Goal: Communication & Community: Answer question/provide support

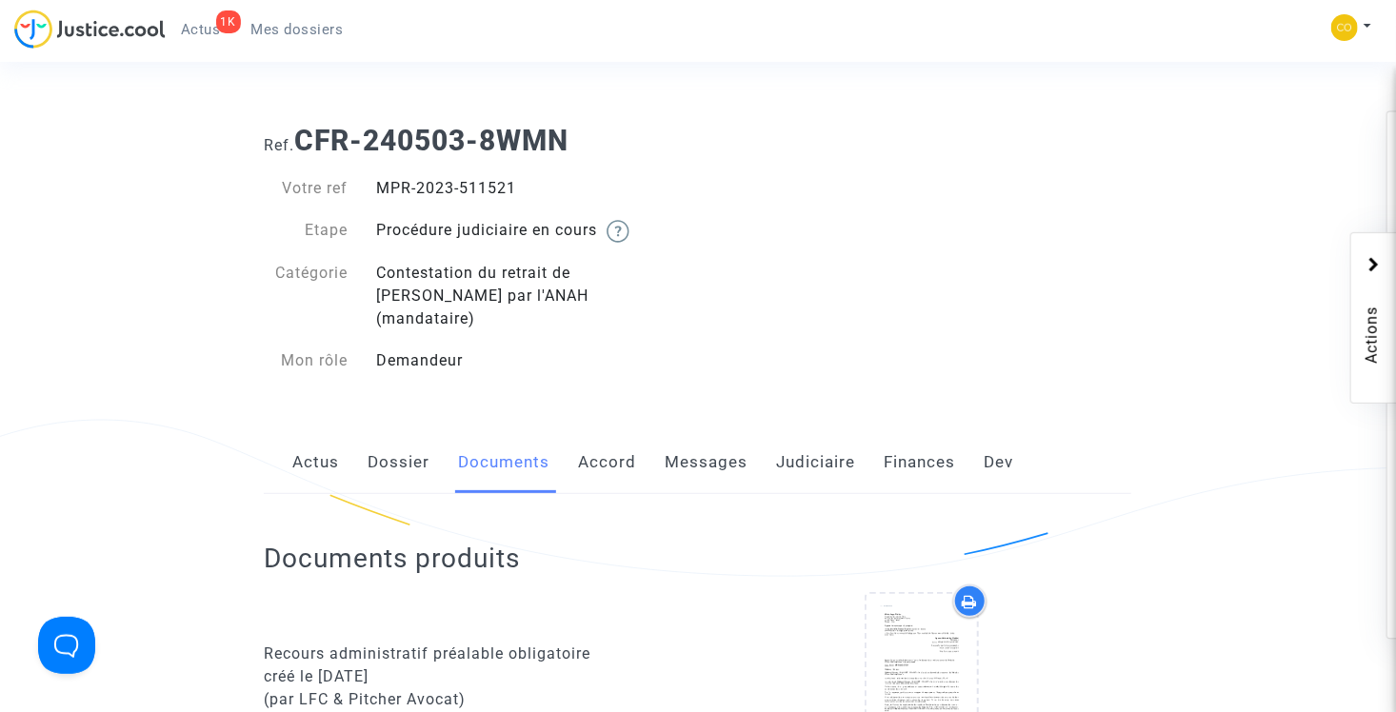
click at [286, 30] on span "Mes dossiers" at bounding box center [297, 29] width 92 height 17
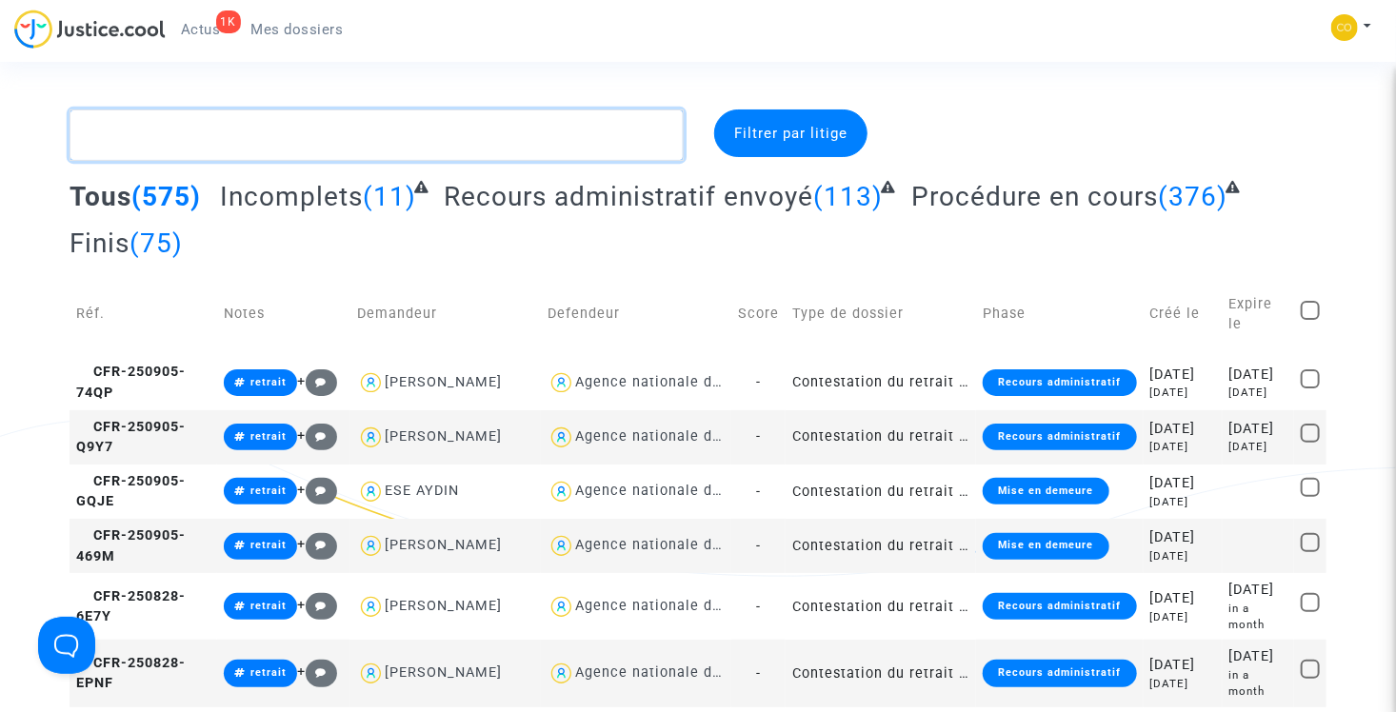
click at [279, 138] on textarea at bounding box center [376, 134] width 614 height 51
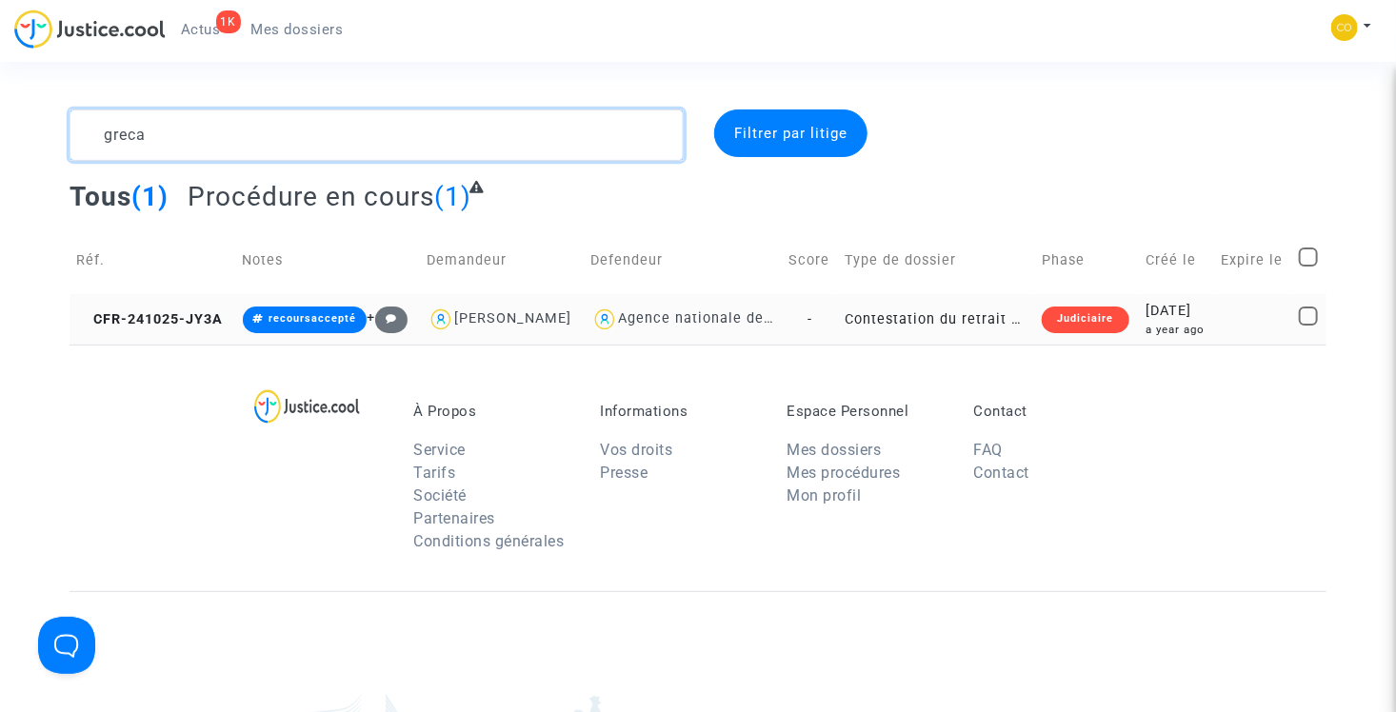
type textarea "greca"
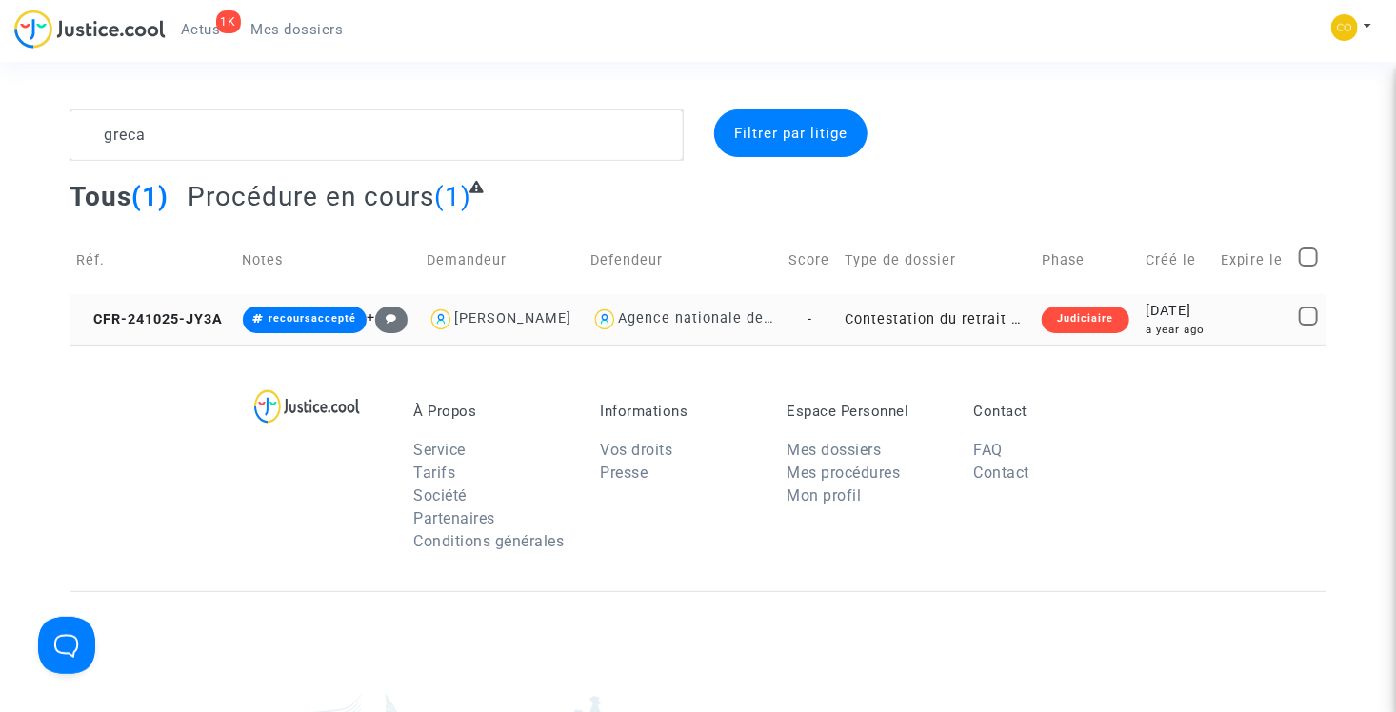
click at [961, 324] on td "Contestation du retrait de [PERSON_NAME] par l'ANAH (mandataire)" at bounding box center [936, 319] width 197 height 50
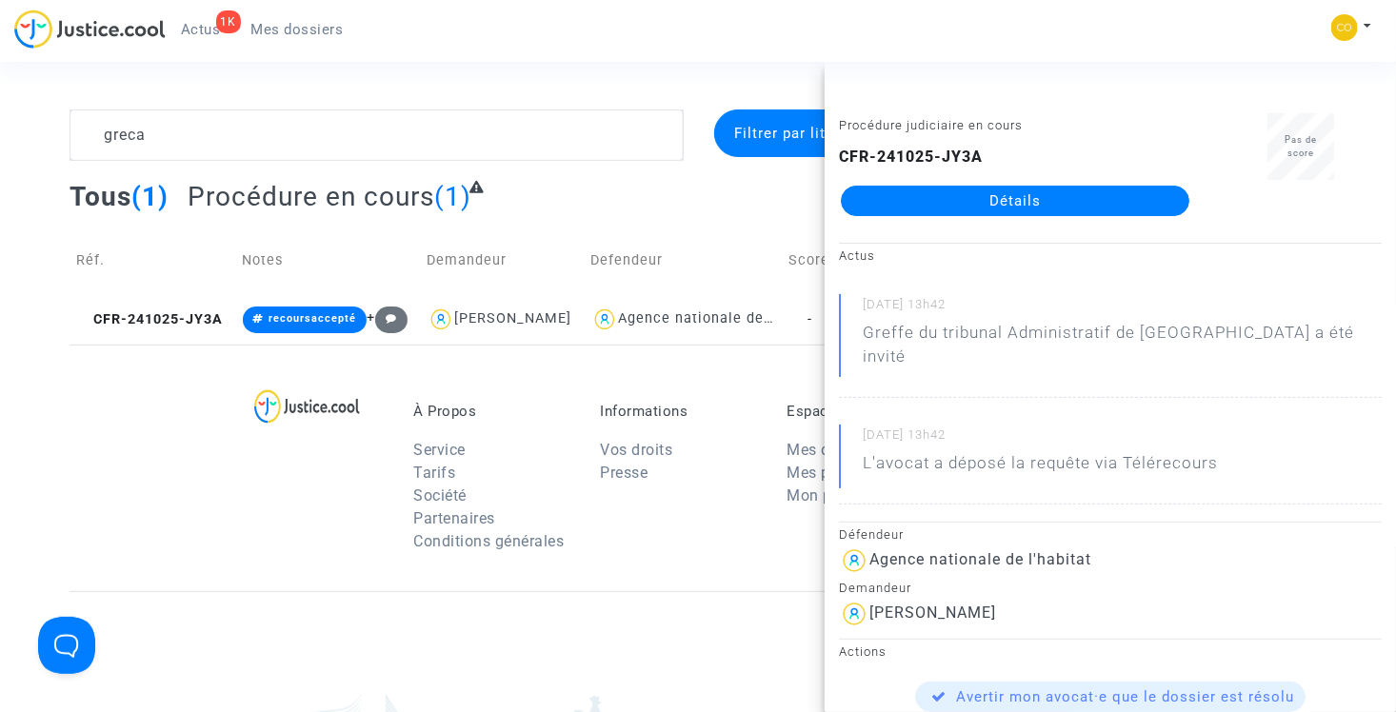
click at [982, 202] on link "Détails" at bounding box center [1015, 201] width 348 height 30
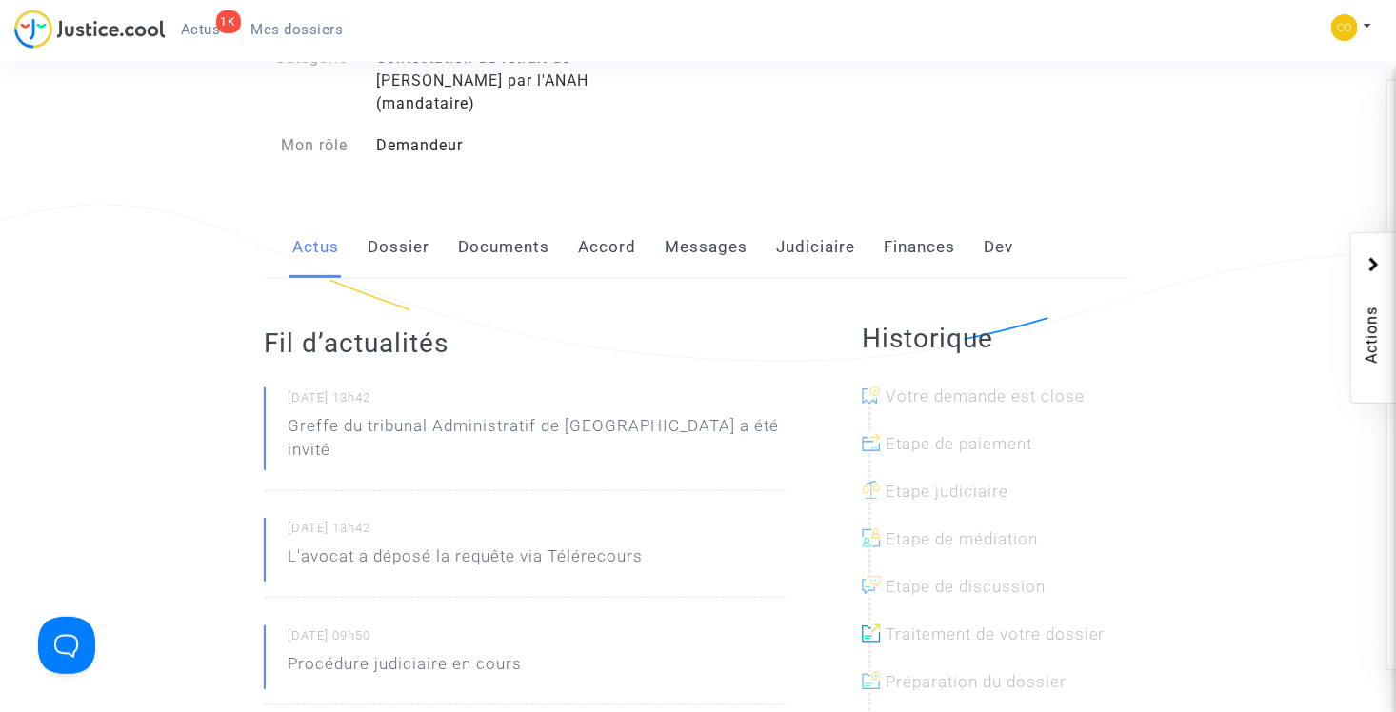
scroll to position [190, 0]
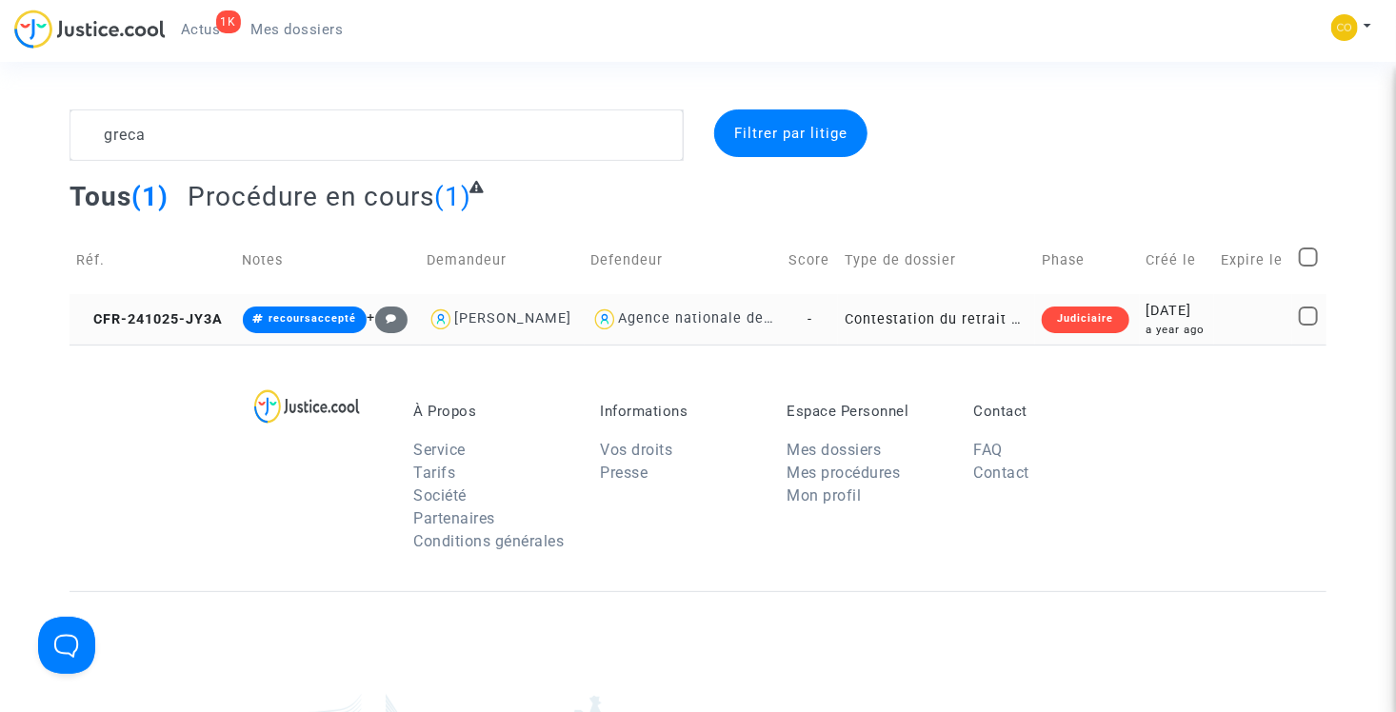
click at [1087, 321] on div "Judiciaire" at bounding box center [1084, 320] width 87 height 27
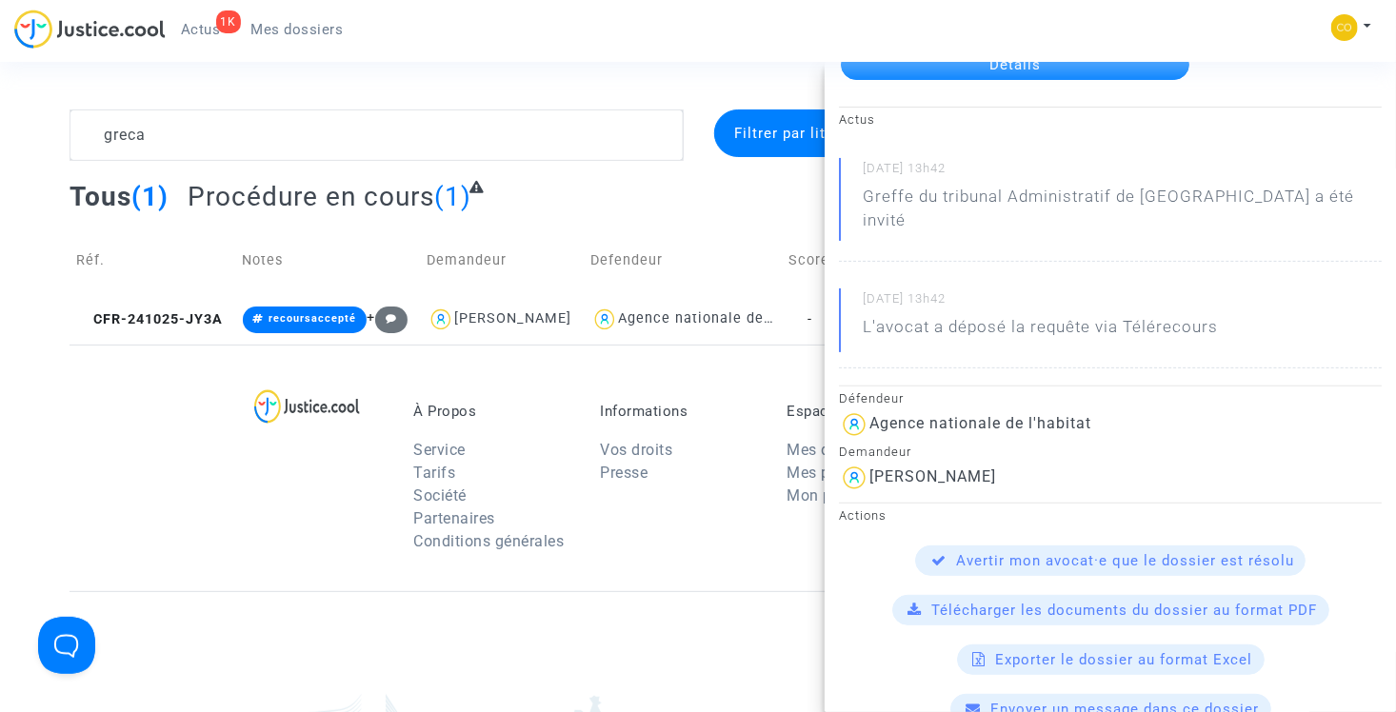
scroll to position [190, 0]
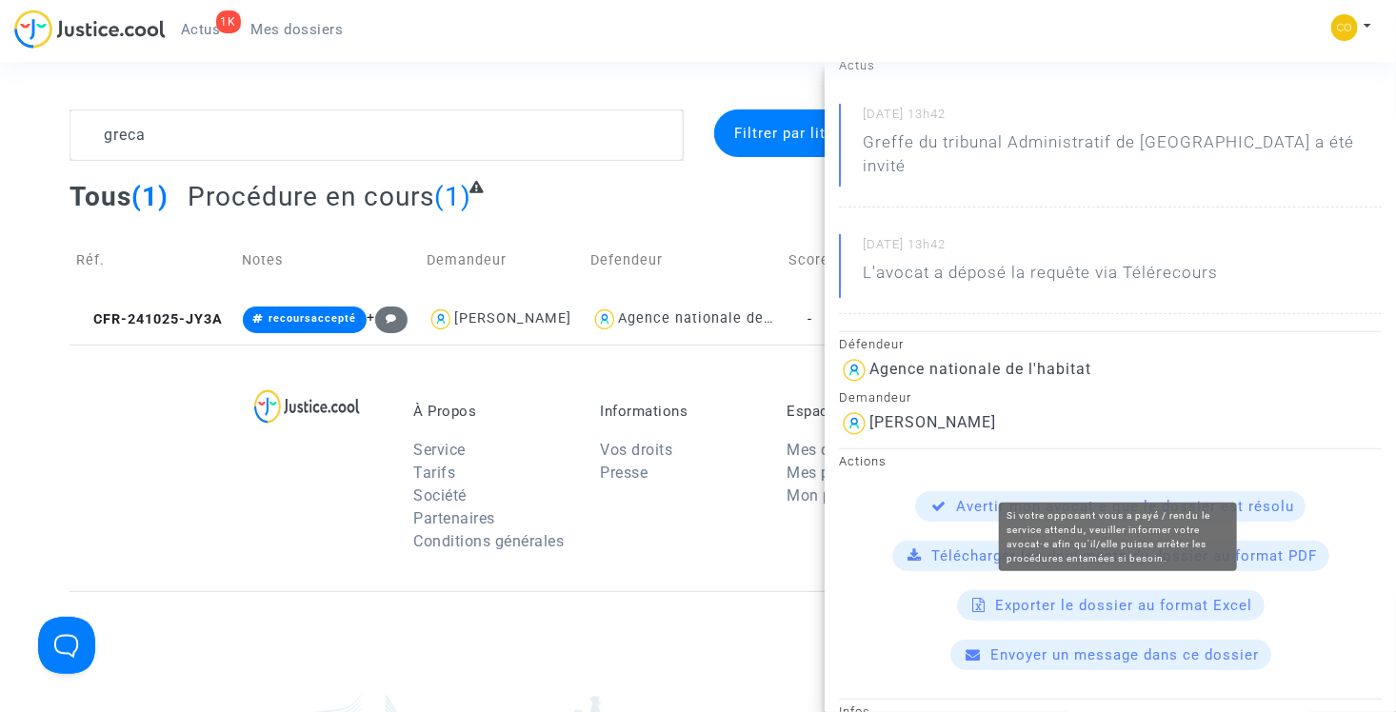
click at [1117, 498] on span "Avertir mon avocat·e que le dossier est résolu" at bounding box center [1125, 506] width 338 height 17
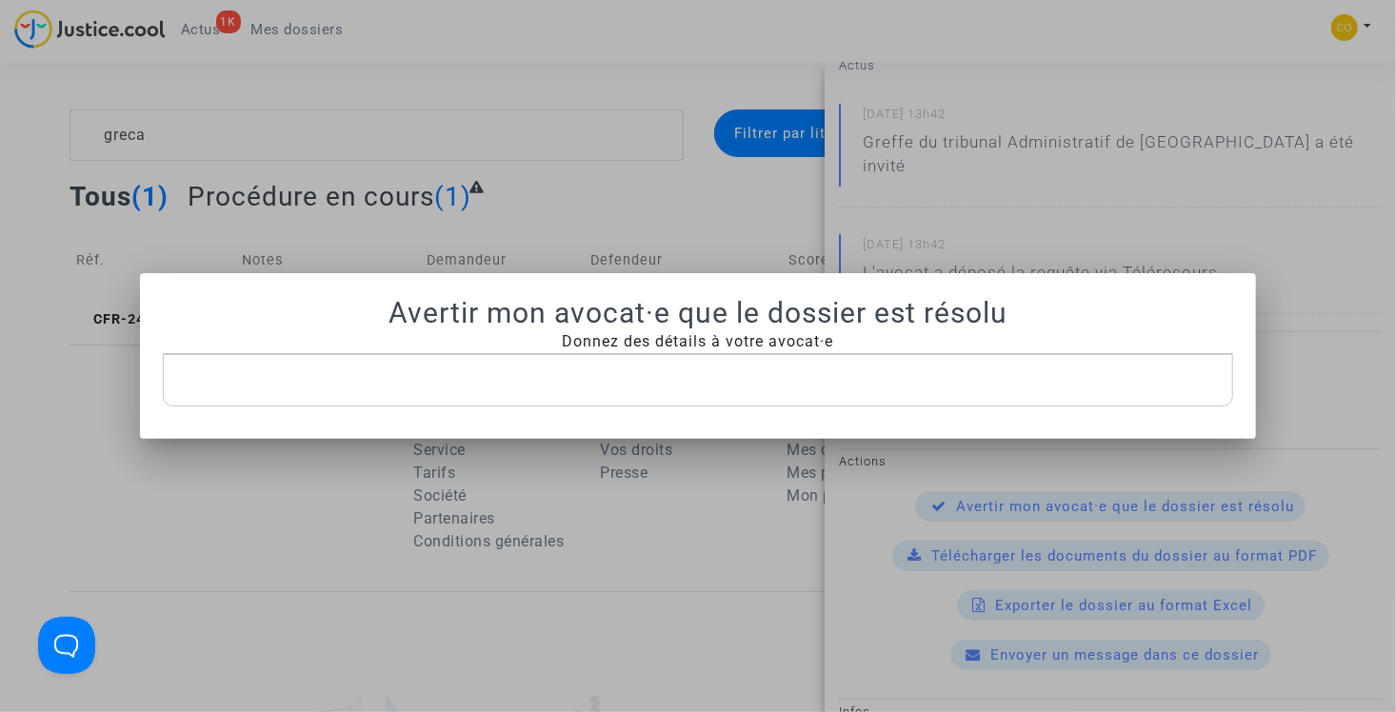
click at [913, 387] on p "Rich Text Editor, main" at bounding box center [697, 380] width 1051 height 24
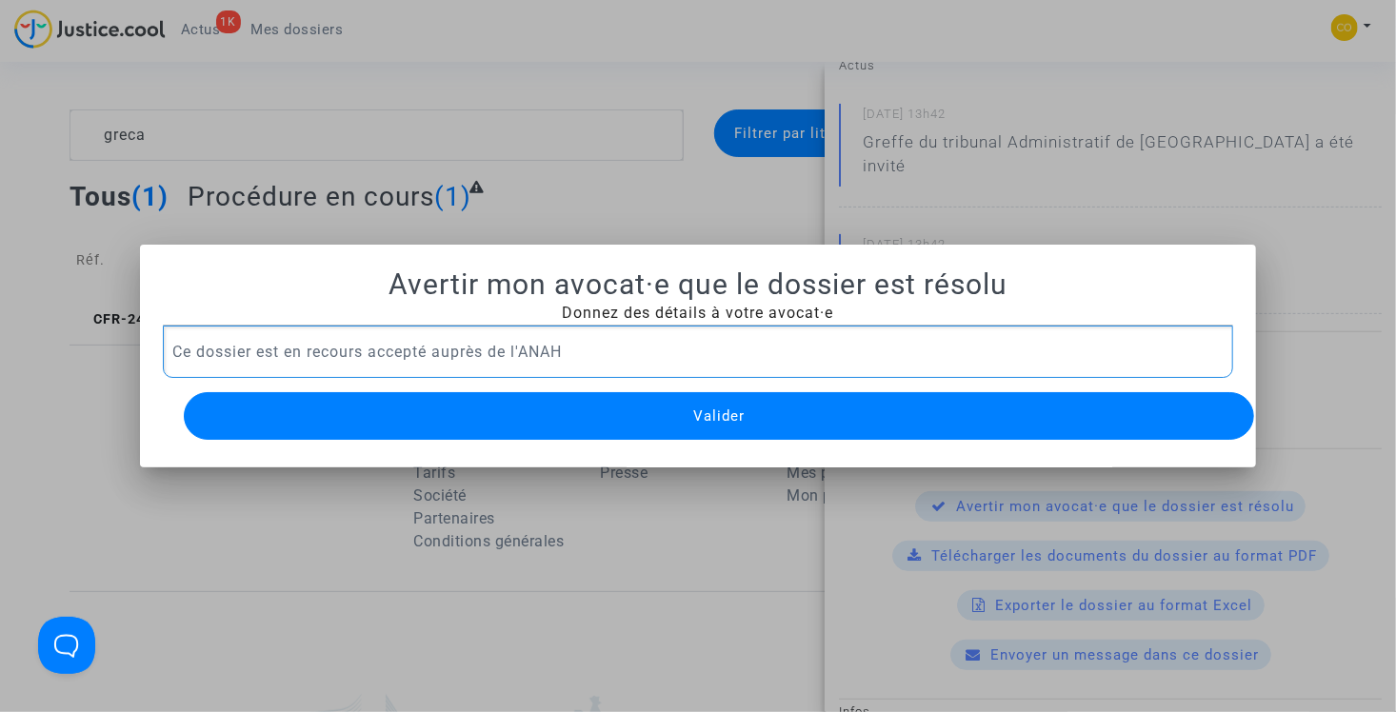
click at [632, 344] on p "Ce dossier est en recours accepté auprès de l'ANAH" at bounding box center [697, 352] width 1051 height 24
click at [573, 340] on p "Ce dossier est en recours accepté auprès de l'ANAH" at bounding box center [697, 352] width 1051 height 24
click at [633, 347] on p "Ce dossier est en recours accepté auprès de l'ANAH" at bounding box center [697, 352] width 1051 height 24
click at [1356, 299] on div at bounding box center [698, 356] width 1396 height 712
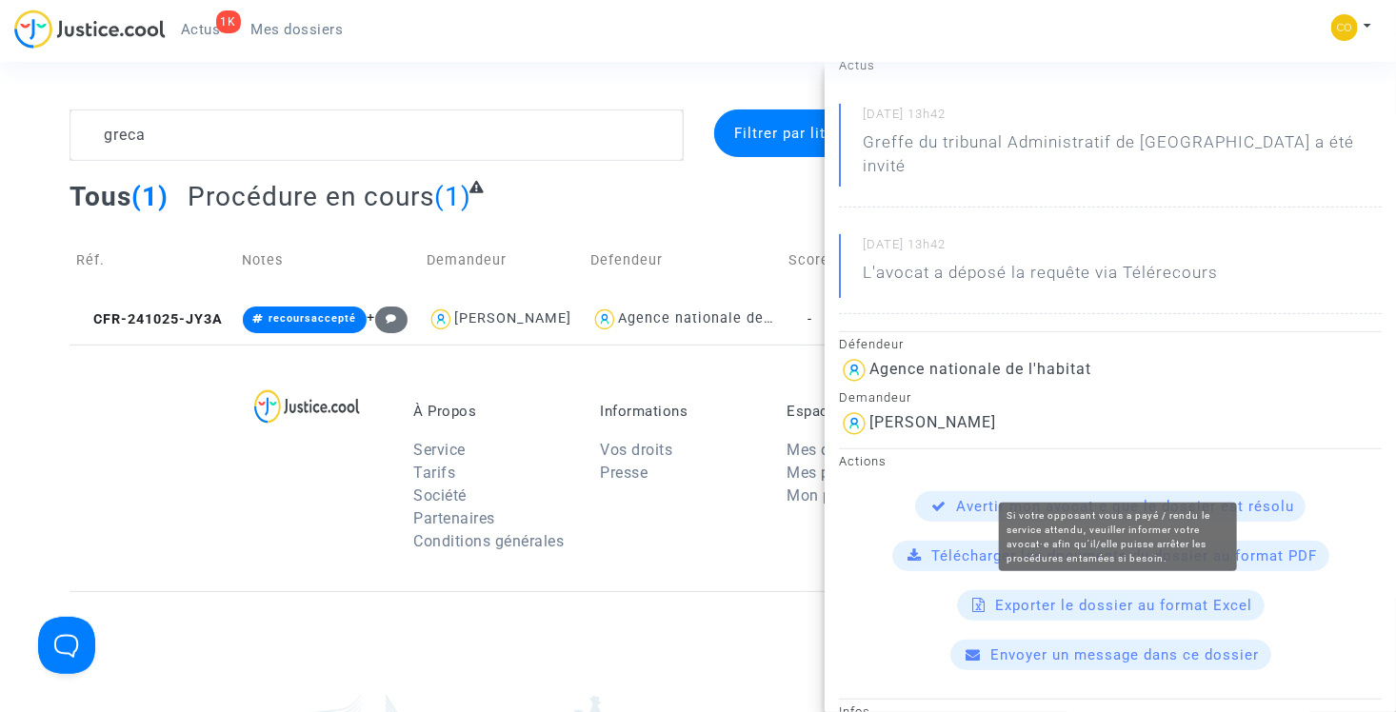
click at [1063, 498] on span "Avertir mon avocat·e que le dossier est résolu" at bounding box center [1125, 506] width 338 height 17
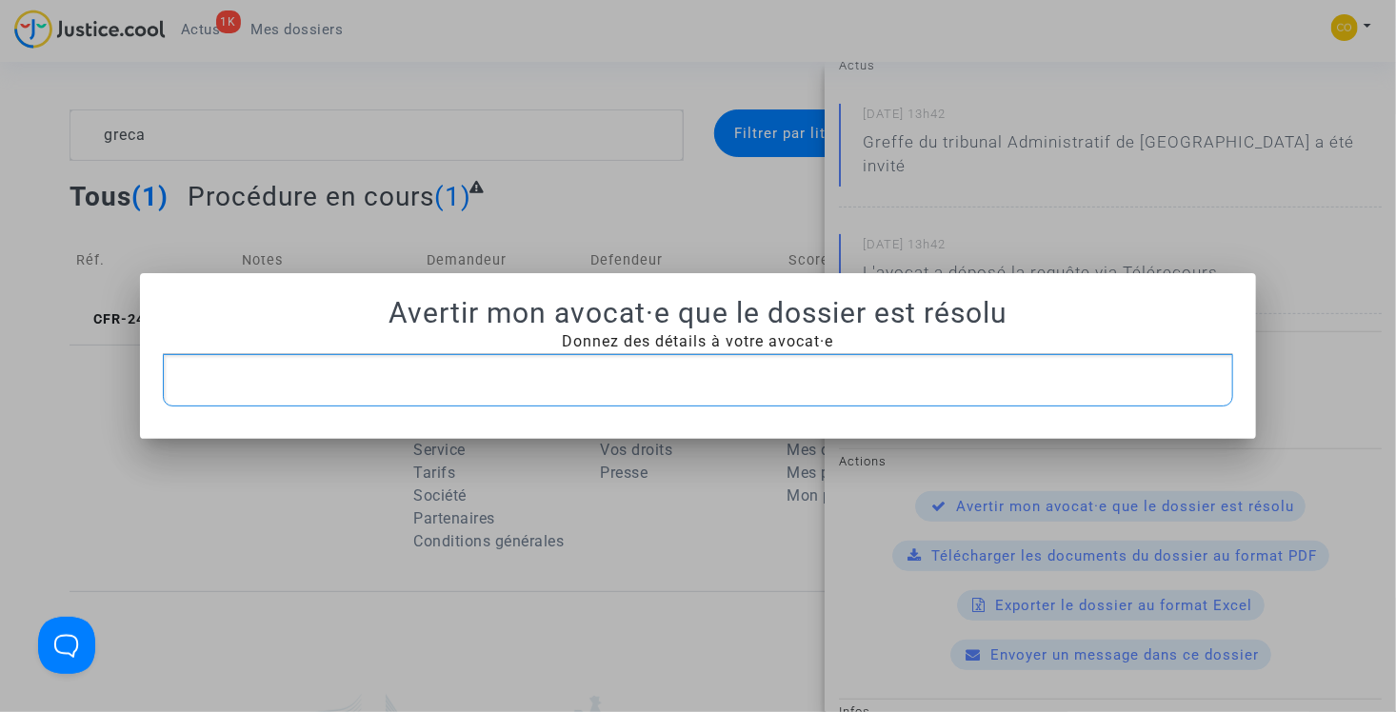
click at [534, 368] on p "Rich Text Editor, main" at bounding box center [697, 380] width 1051 height 24
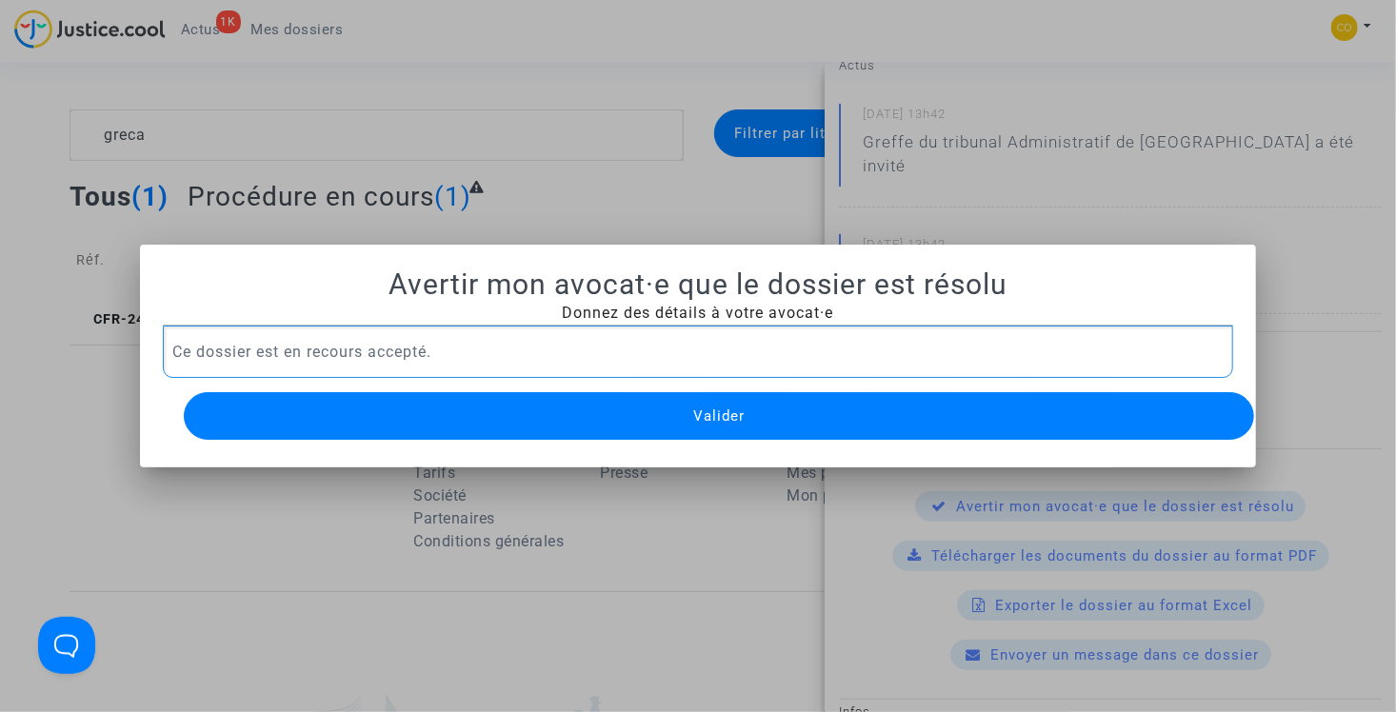
click at [542, 173] on div at bounding box center [698, 356] width 1396 height 712
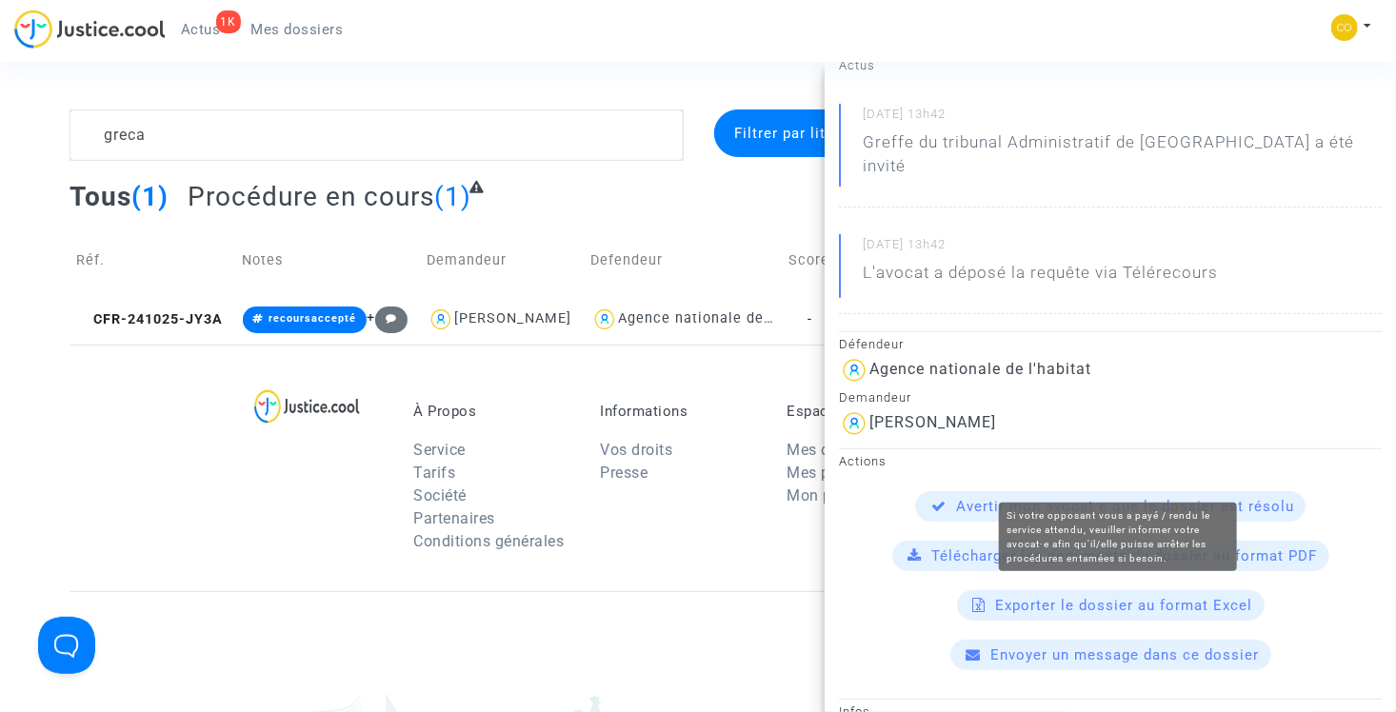
click at [1120, 498] on span "Avertir mon avocat·e que le dossier est résolu" at bounding box center [1125, 506] width 338 height 17
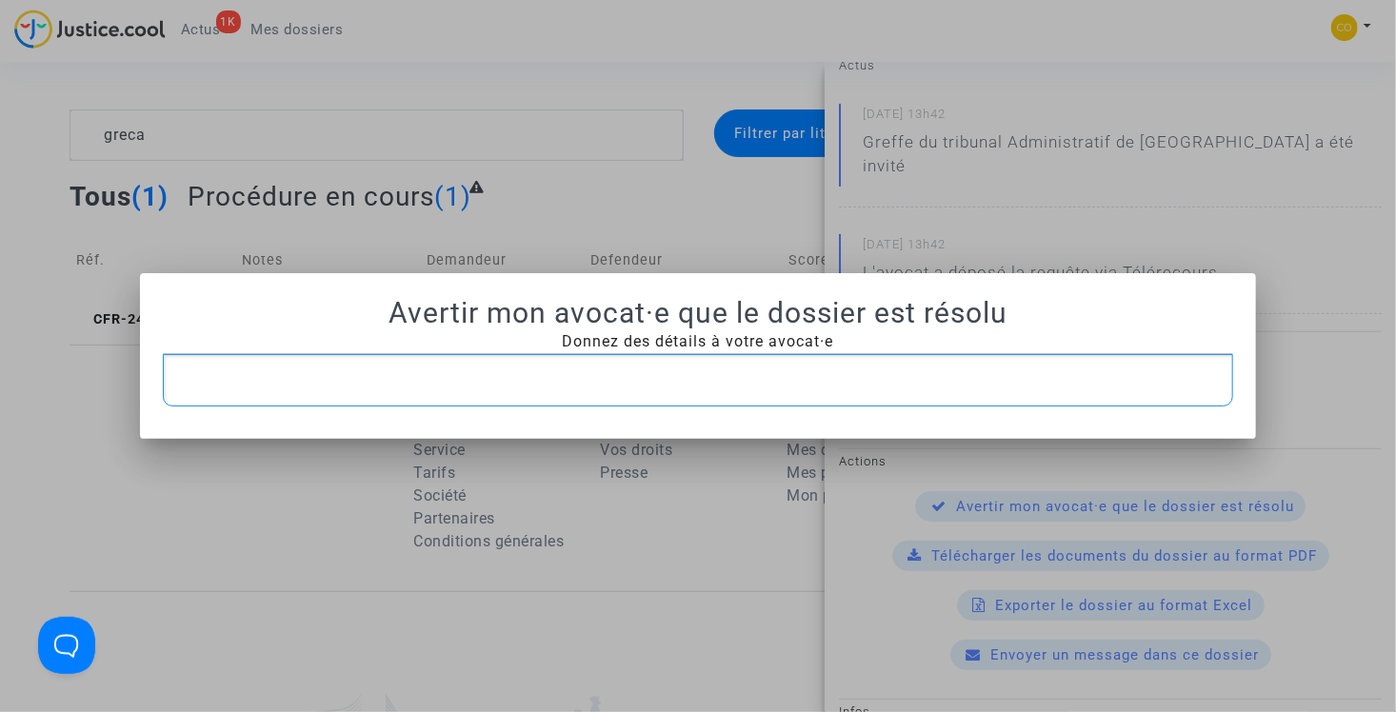
click at [571, 385] on p "Rich Text Editor, main" at bounding box center [697, 380] width 1051 height 24
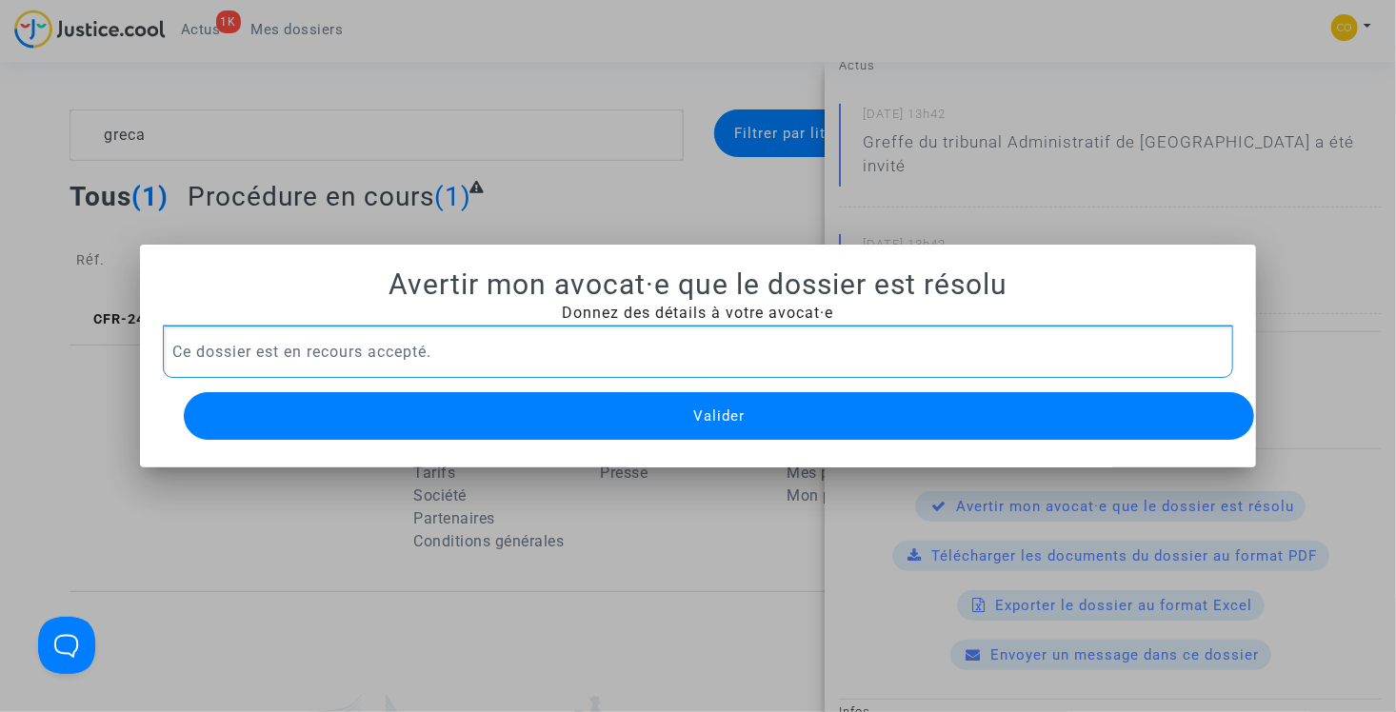
click at [172, 340] on p "Ce dossier est en recours accepté." at bounding box center [697, 352] width 1051 height 24
click at [238, 346] on p "Bonjour, Ce dossier est en recours accepté." at bounding box center [697, 352] width 1051 height 24
click at [246, 353] on p "Bonjour, Ce dossier est en recours accepté." at bounding box center [697, 352] width 1051 height 24
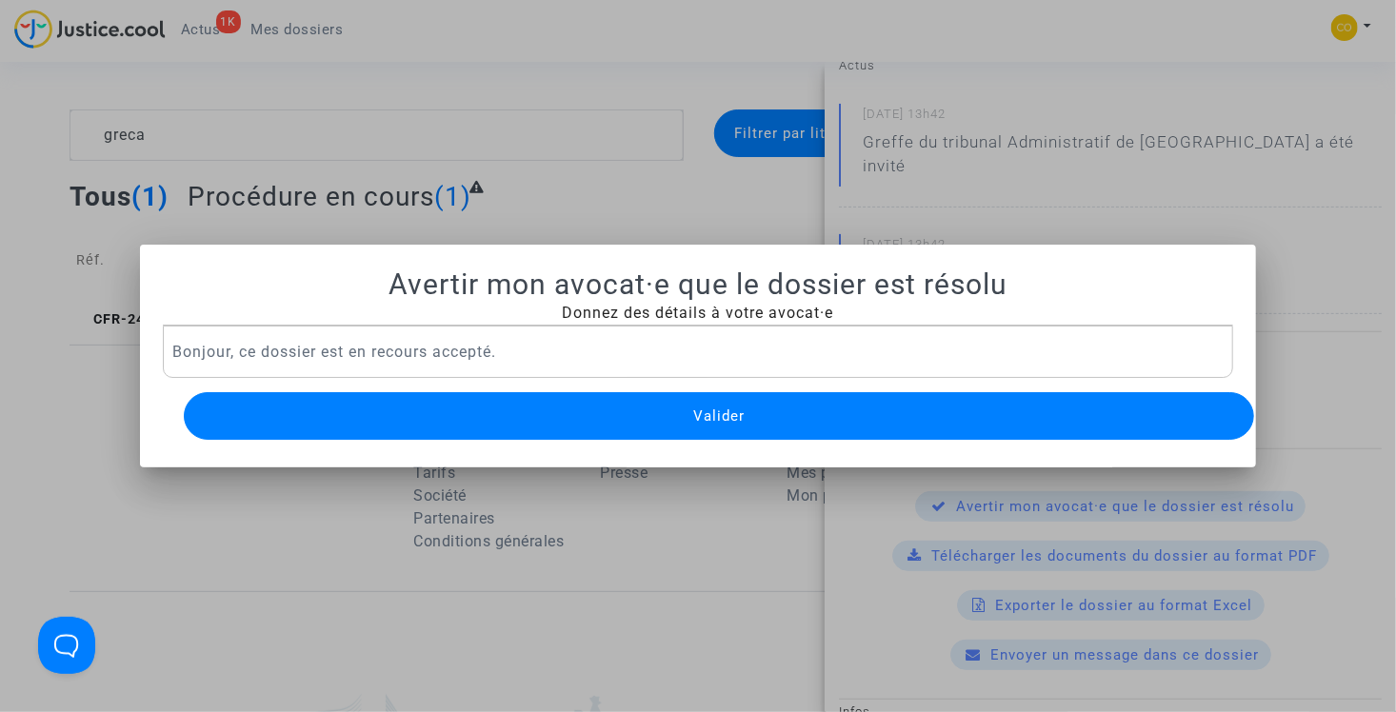
click at [685, 408] on button "Valider" at bounding box center [719, 416] width 1071 height 48
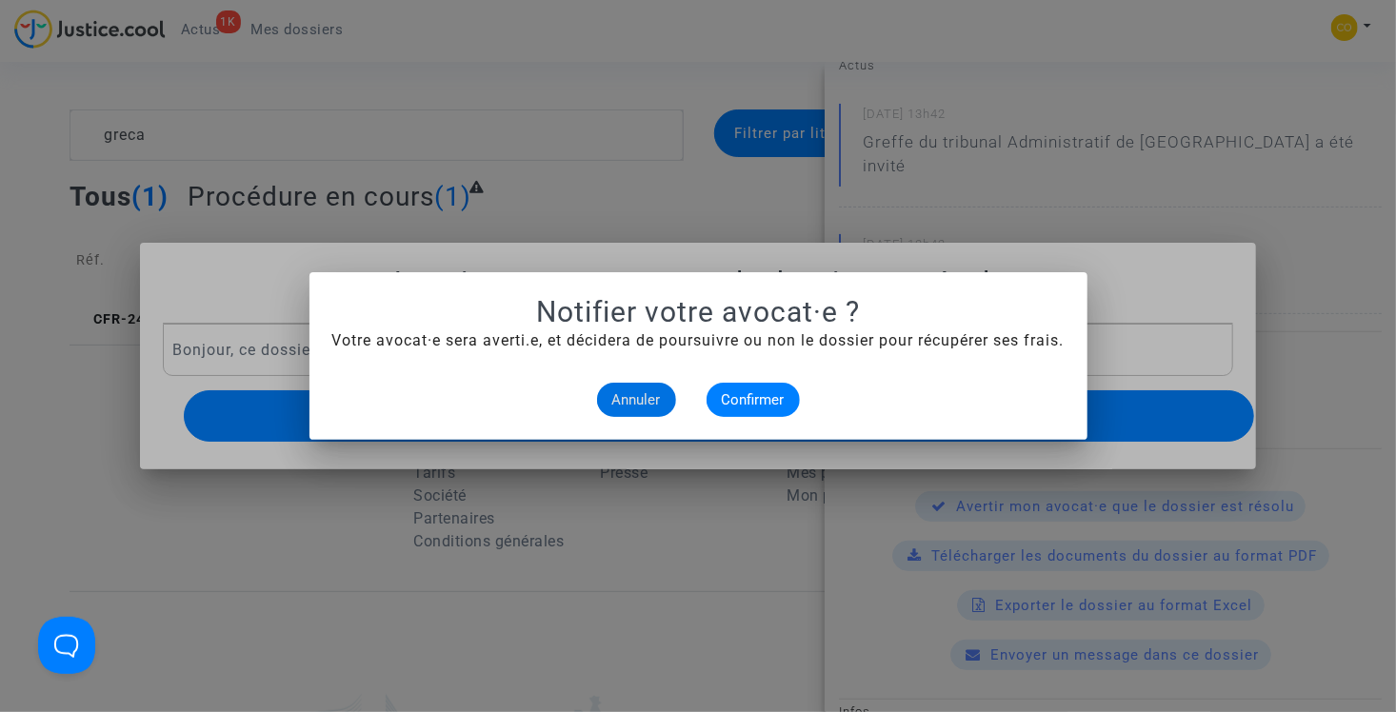
click at [640, 404] on span "Annuler" at bounding box center [636, 399] width 49 height 17
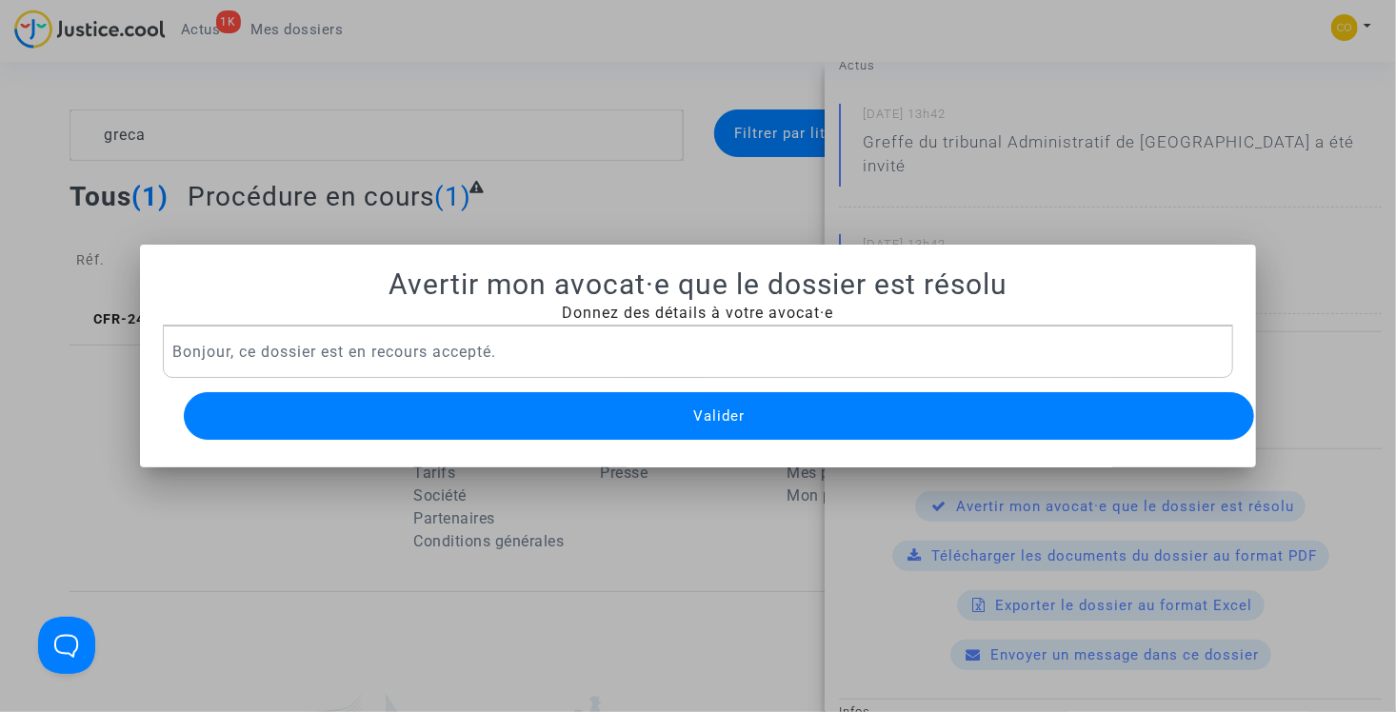
click at [851, 156] on div at bounding box center [698, 356] width 1396 height 712
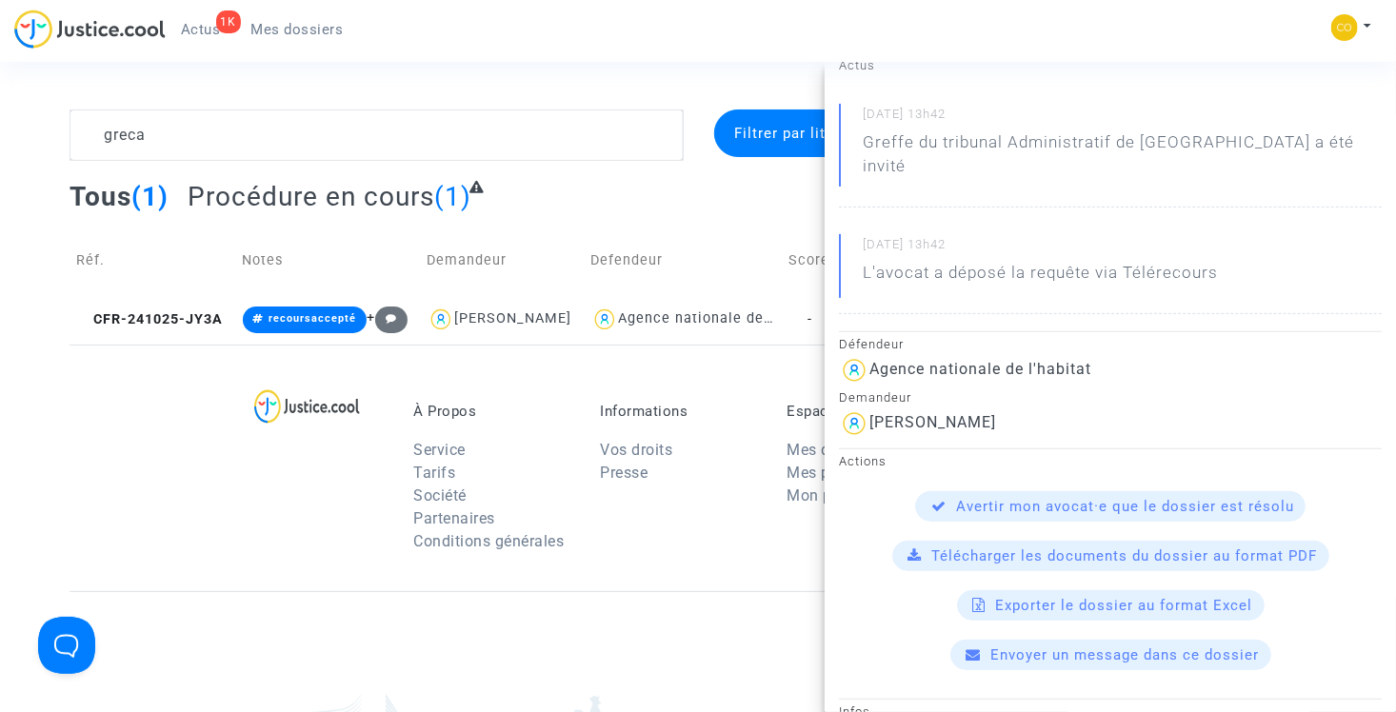
click at [754, 361] on div "À Propos Service Tarifs Société Partenaires Conditions générales Informations V…" at bounding box center [697, 468] width 1256 height 247
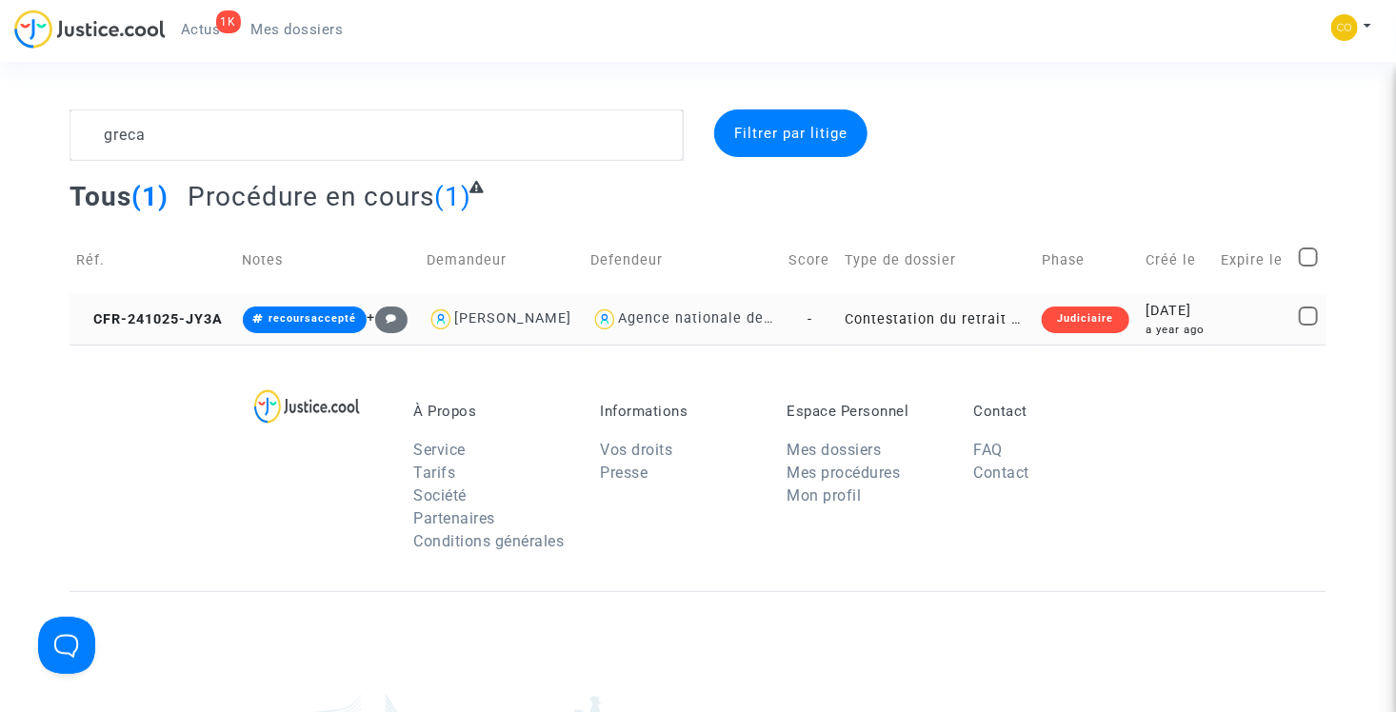
click at [1084, 316] on div "Judiciaire" at bounding box center [1084, 320] width 87 height 27
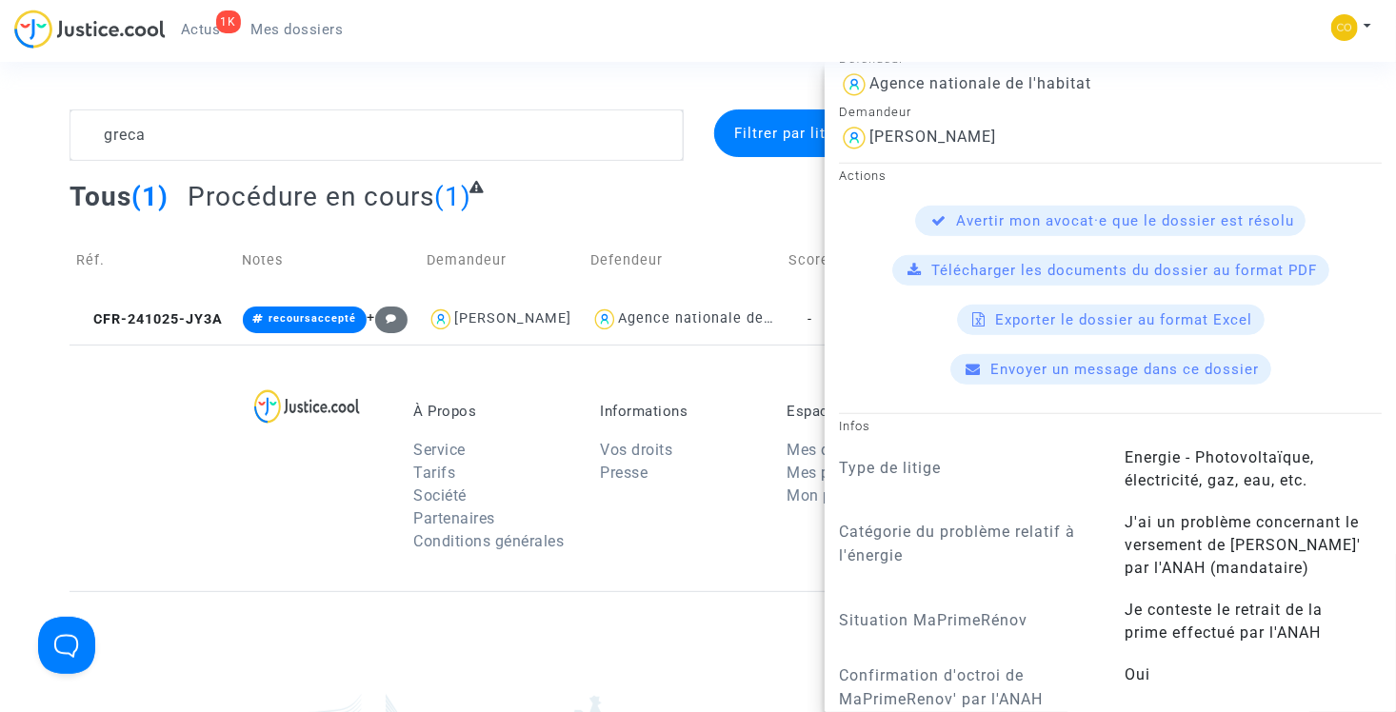
scroll to position [381, 0]
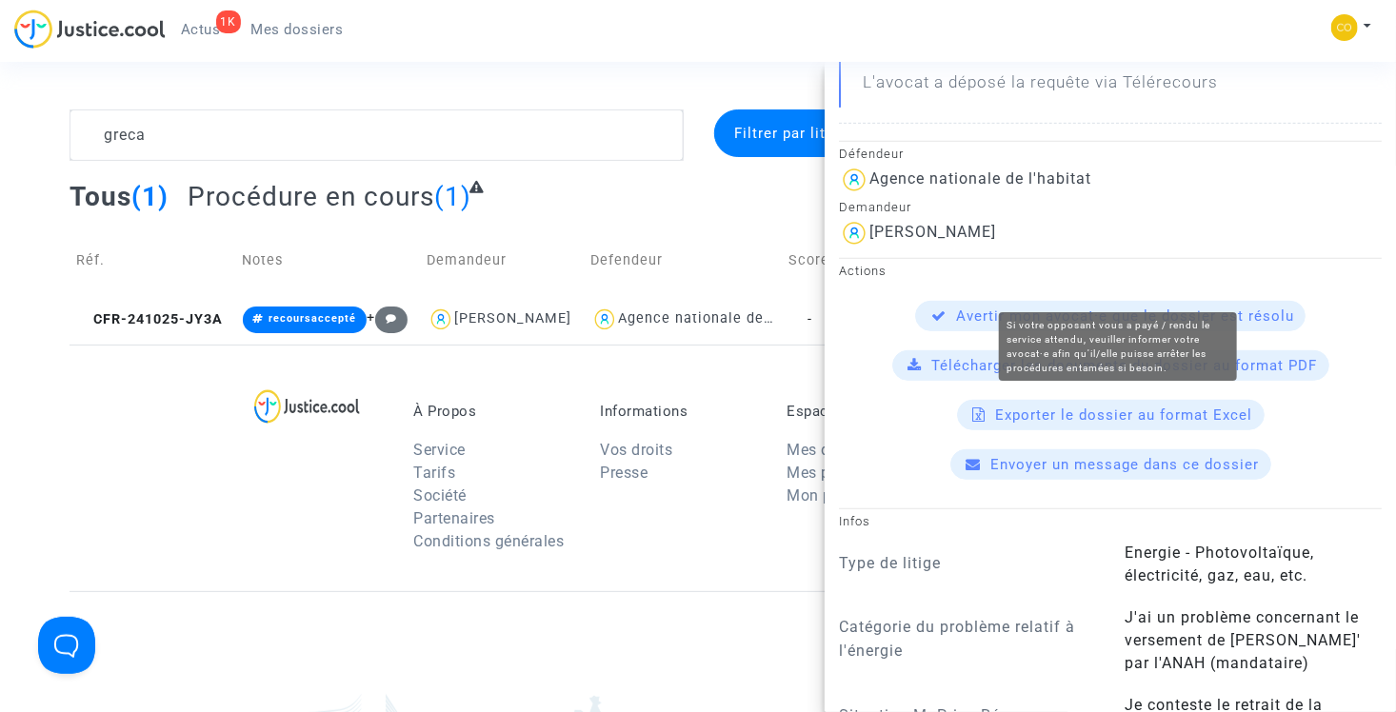
click at [1071, 307] on span "Avertir mon avocat·e que le dossier est résolu" at bounding box center [1125, 315] width 338 height 17
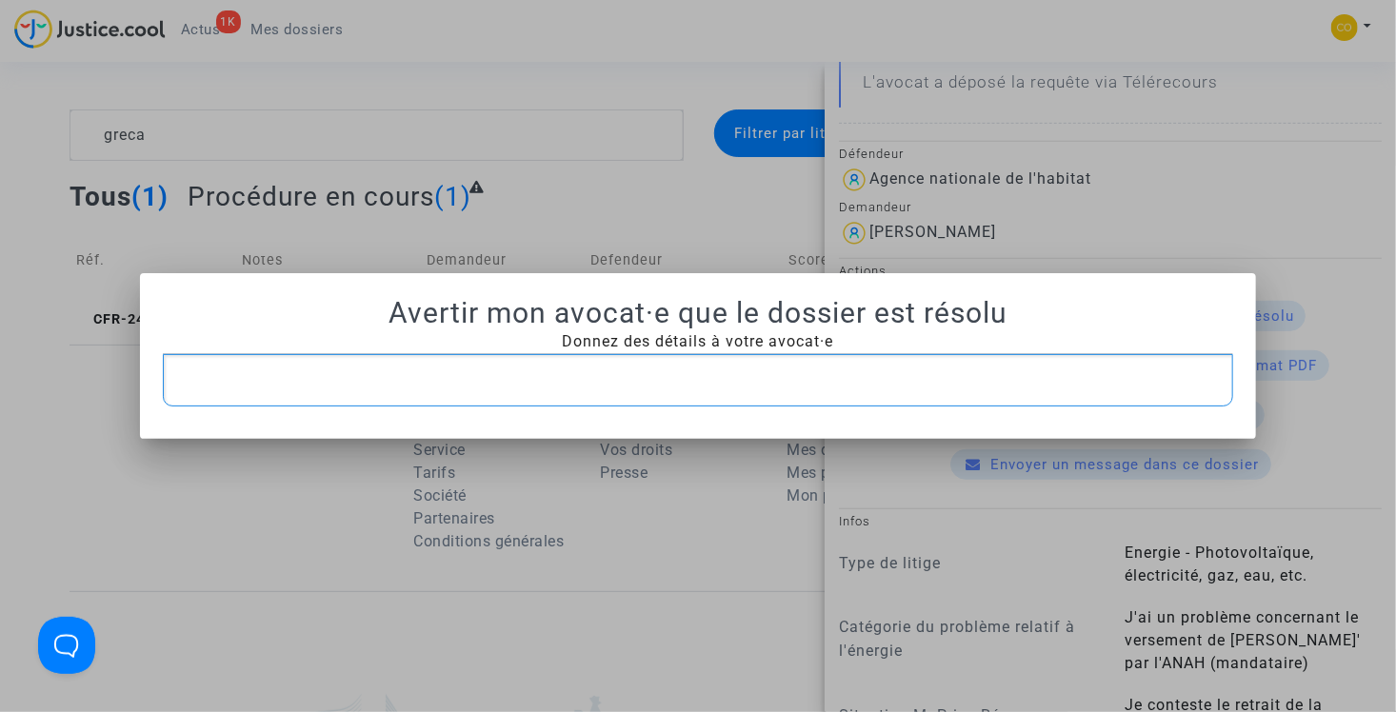
click at [559, 375] on p "Rich Text Editor, main" at bounding box center [697, 380] width 1051 height 24
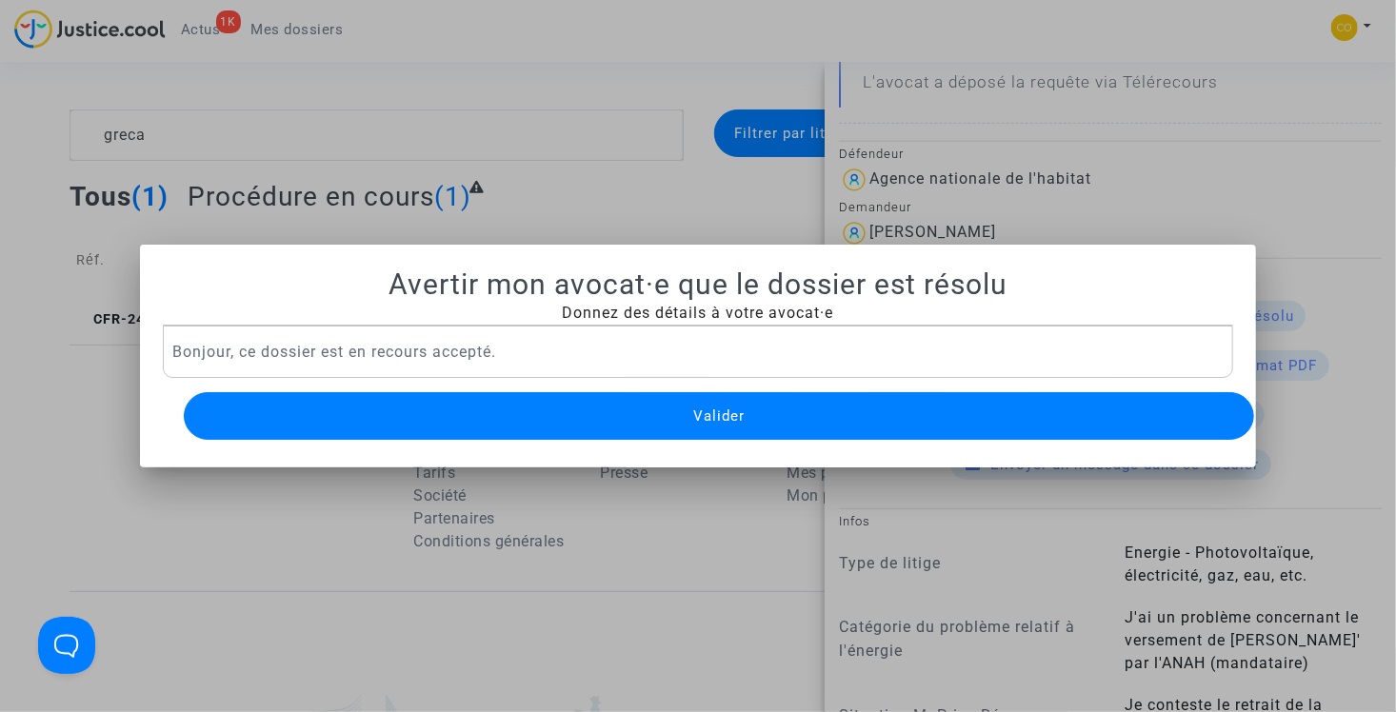
click at [675, 419] on button "Valider" at bounding box center [719, 416] width 1071 height 48
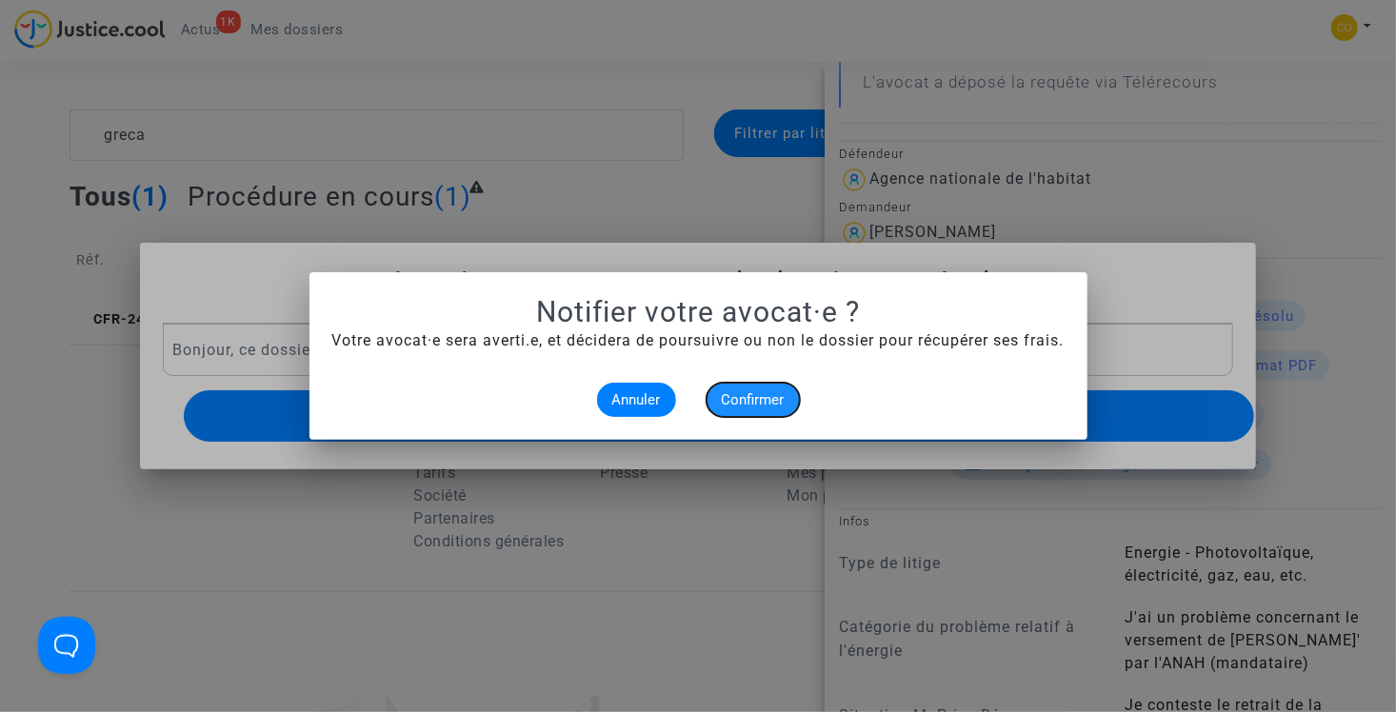
click at [753, 399] on span "Confirmer" at bounding box center [753, 399] width 63 height 17
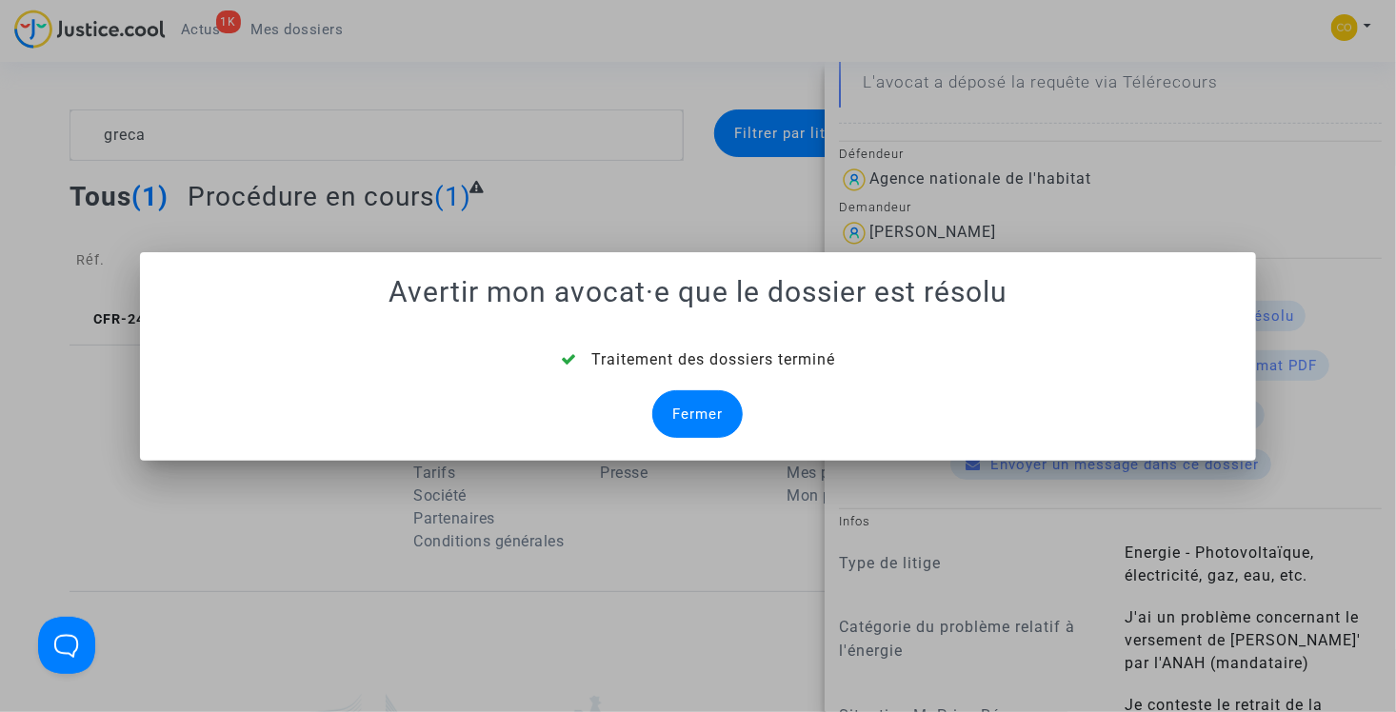
click at [712, 411] on div "Fermer" at bounding box center [697, 414] width 90 height 48
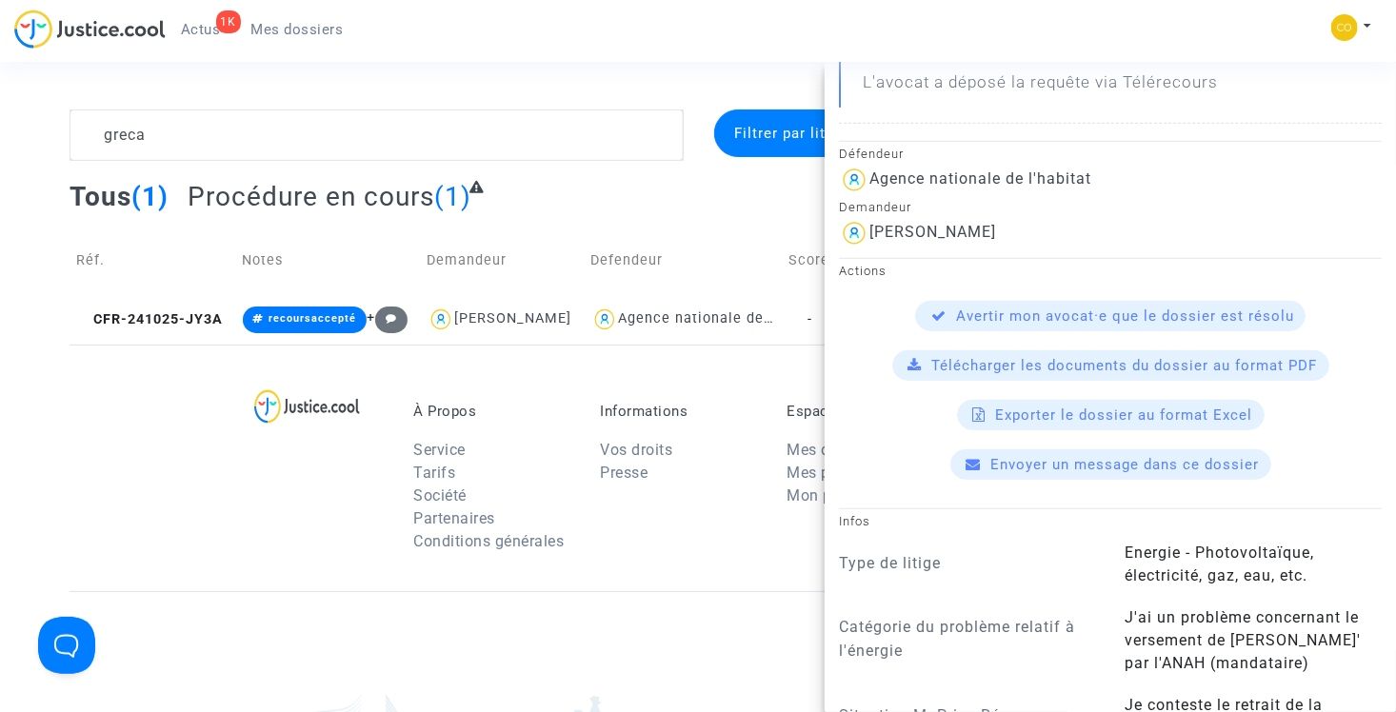
click at [357, 361] on div "À Propos Service Tarifs Société Partenaires Conditions générales Informations V…" at bounding box center [697, 468] width 1256 height 247
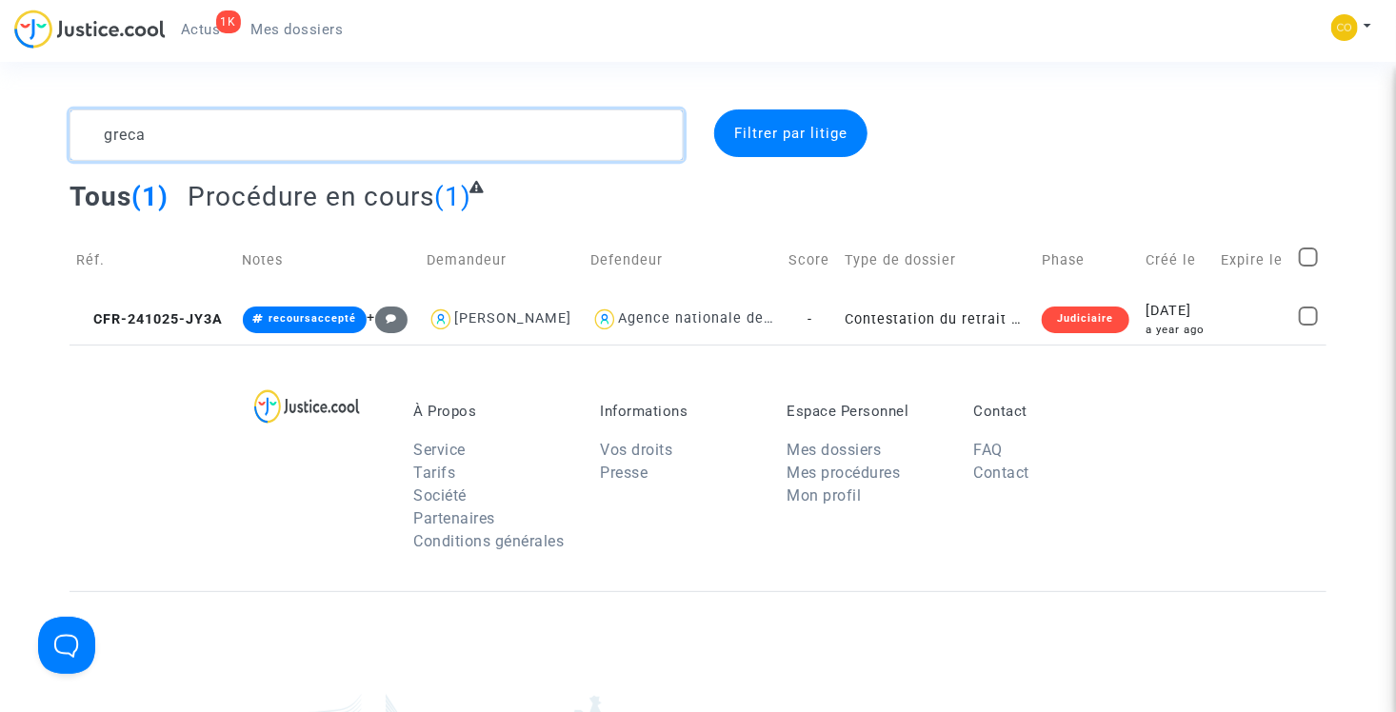
click at [301, 142] on textarea at bounding box center [376, 134] width 614 height 51
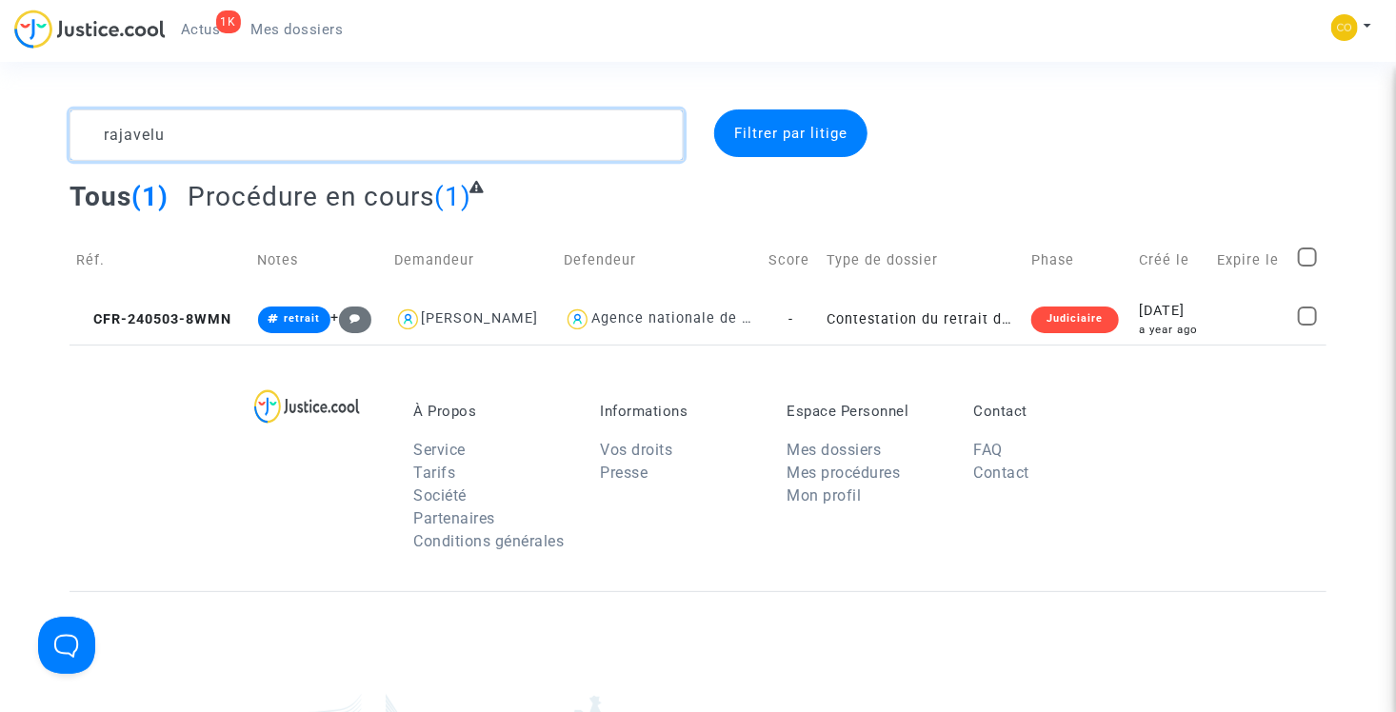
type textarea "rajavelu"
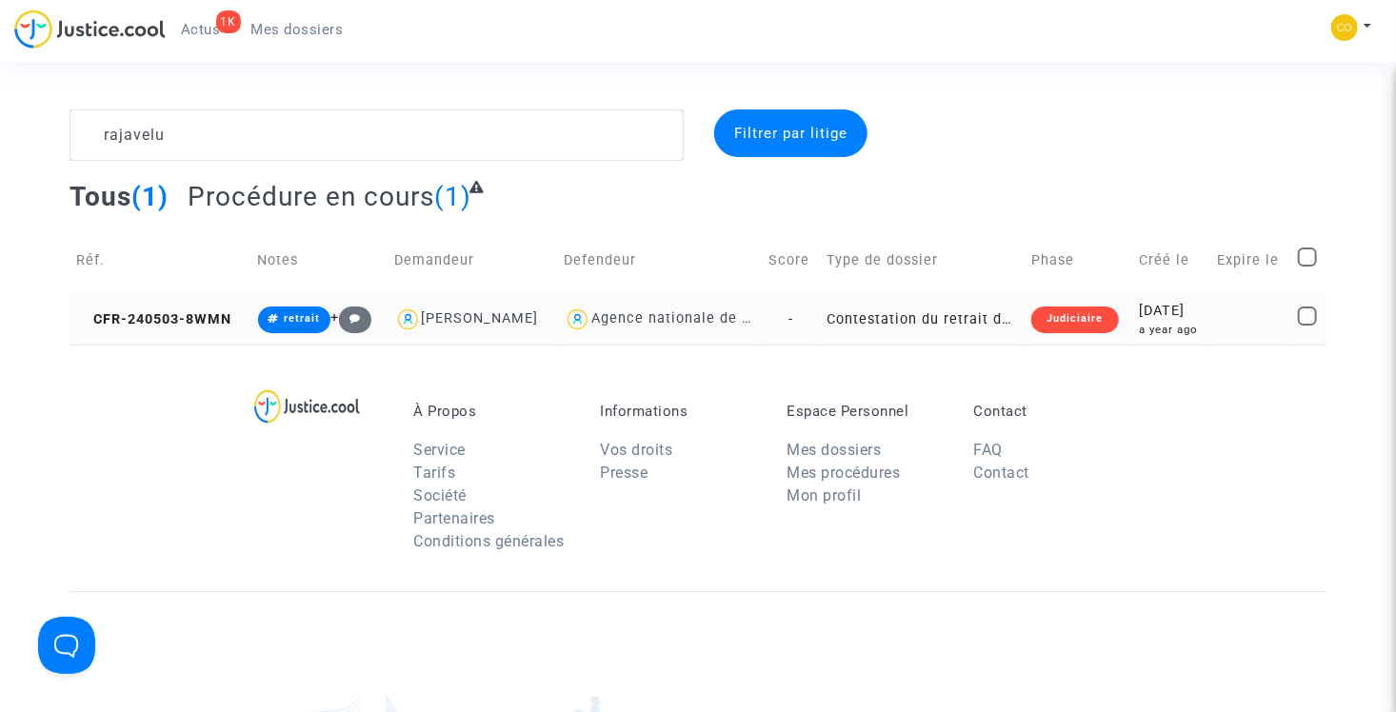
click at [1076, 324] on div "Judiciaire" at bounding box center [1074, 320] width 87 height 27
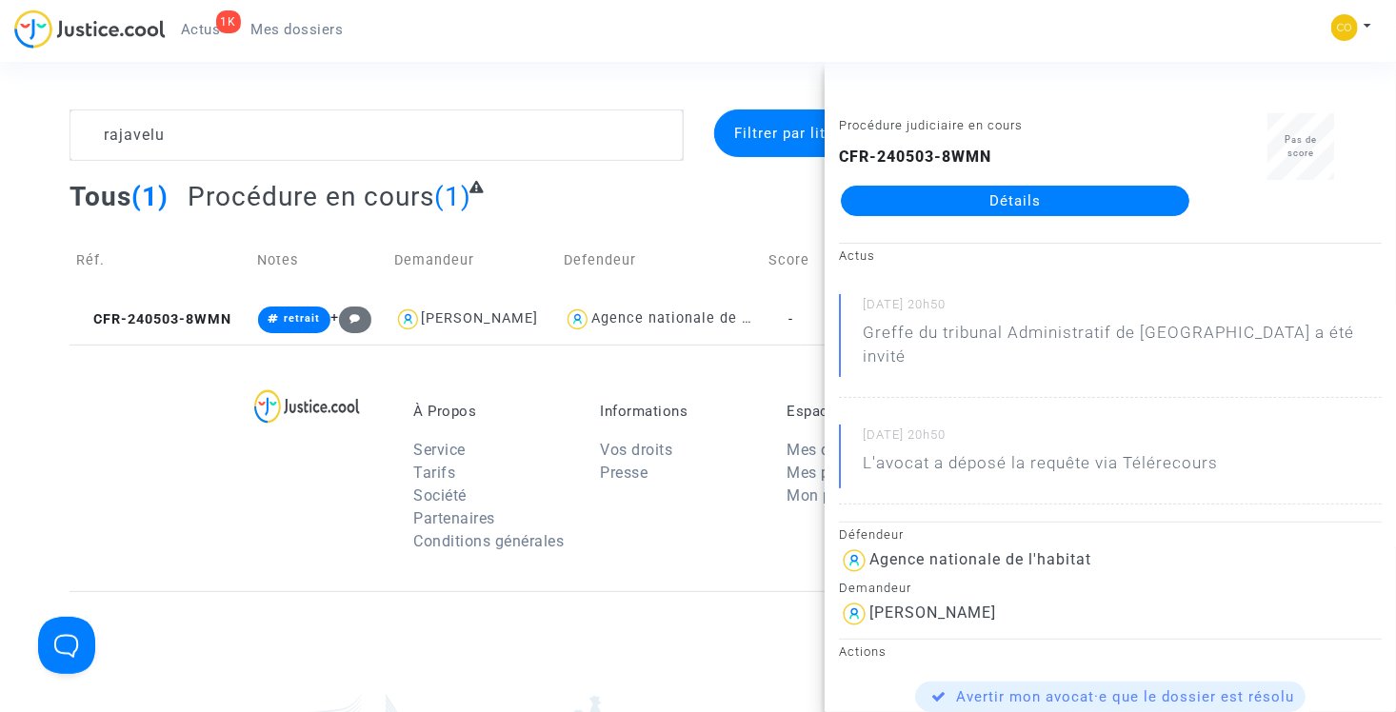
click at [572, 199] on div "Tous (1) Procédure en cours (1)" at bounding box center [697, 203] width 1256 height 47
